Goal: Information Seeking & Learning: Learn about a topic

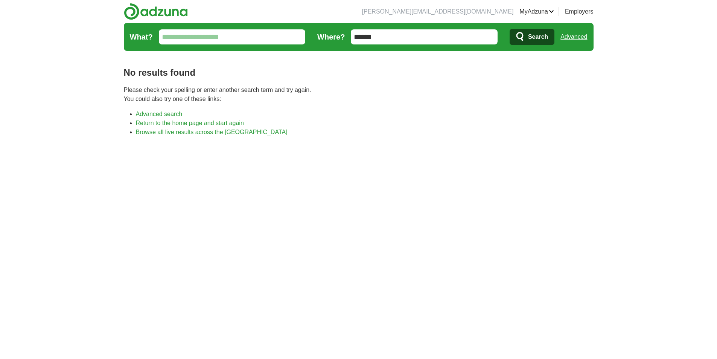
click at [158, 12] on img at bounding box center [156, 11] width 64 height 17
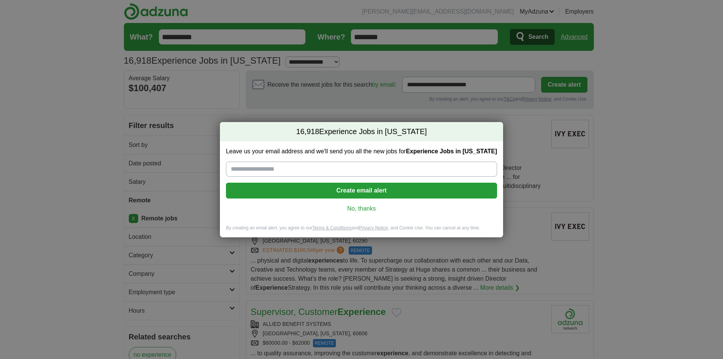
click at [378, 210] on link "No, thanks" at bounding box center [361, 209] width 259 height 8
